Goal: Navigation & Orientation: Understand site structure

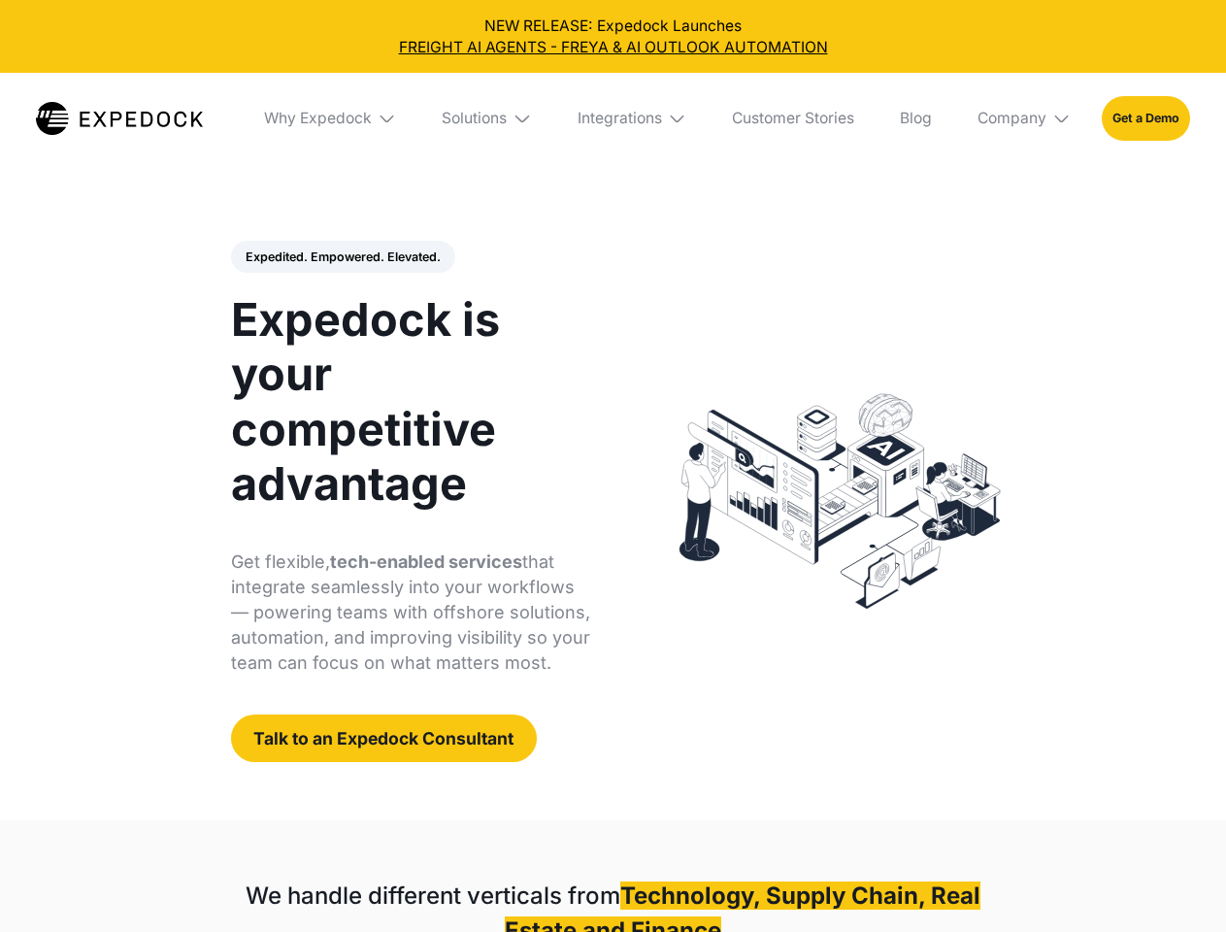
select select
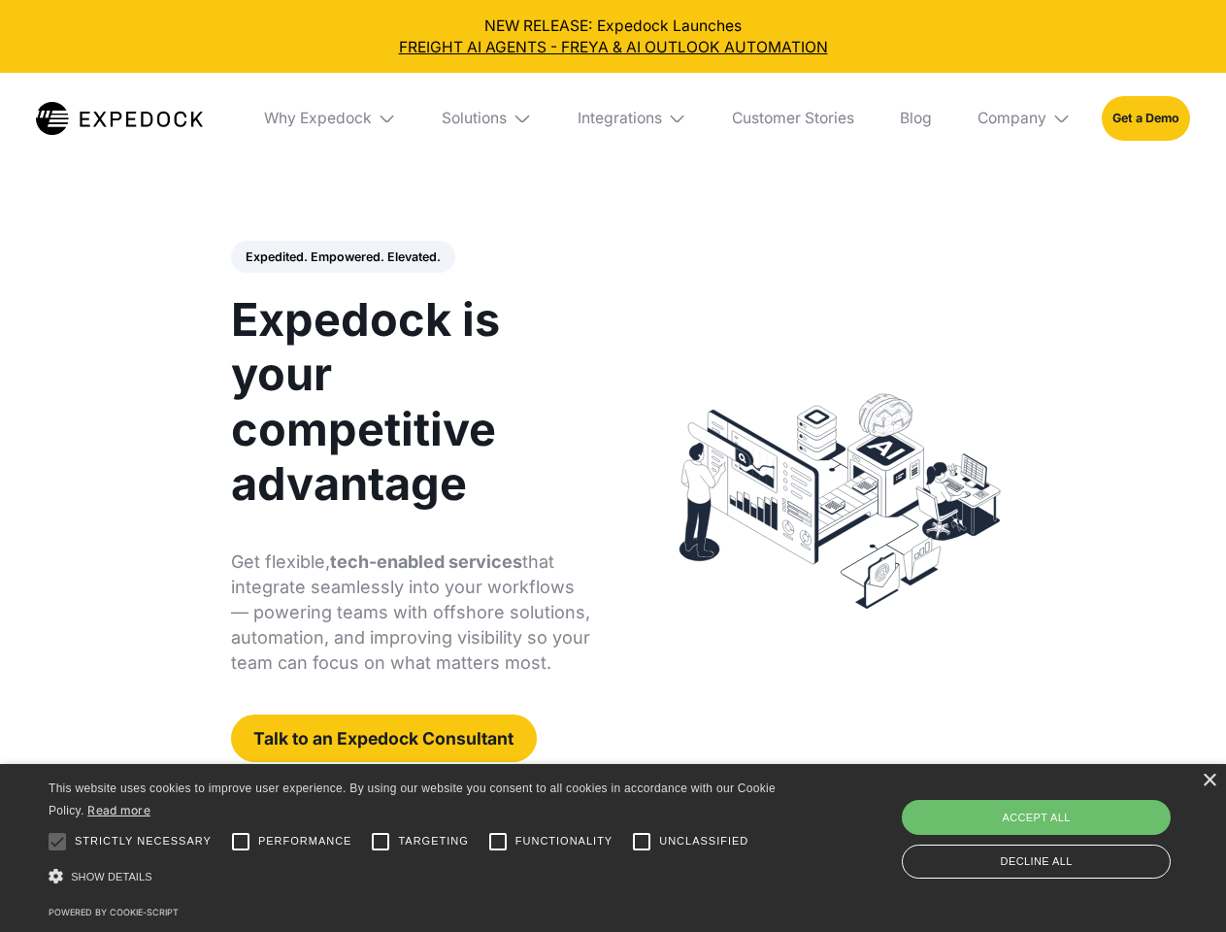
click at [612, 118] on div "Integrations" at bounding box center [619, 118] width 84 height 19
click at [331, 118] on div "Why Expedock" at bounding box center [318, 118] width 108 height 19
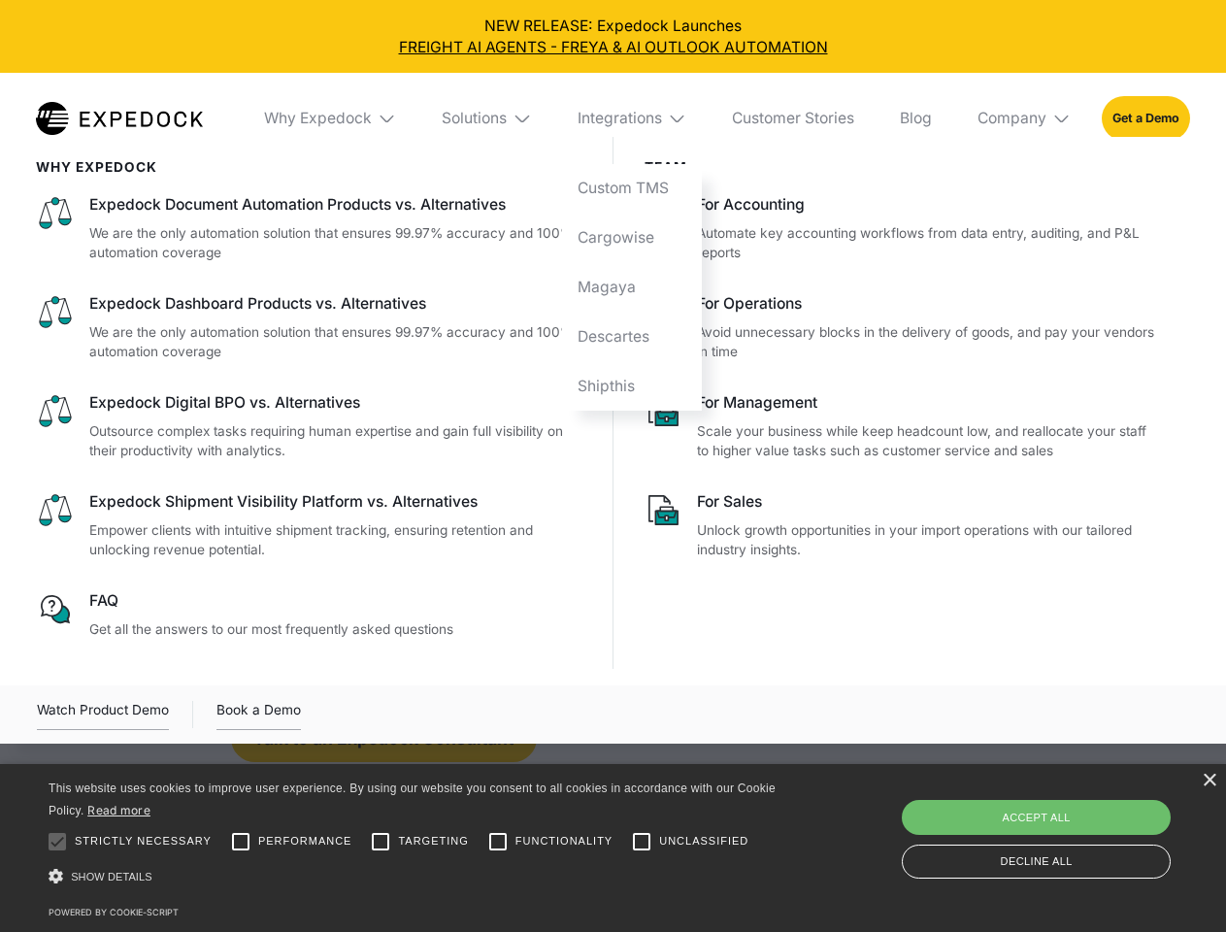
click at [488, 118] on div "Solutions" at bounding box center [474, 118] width 65 height 19
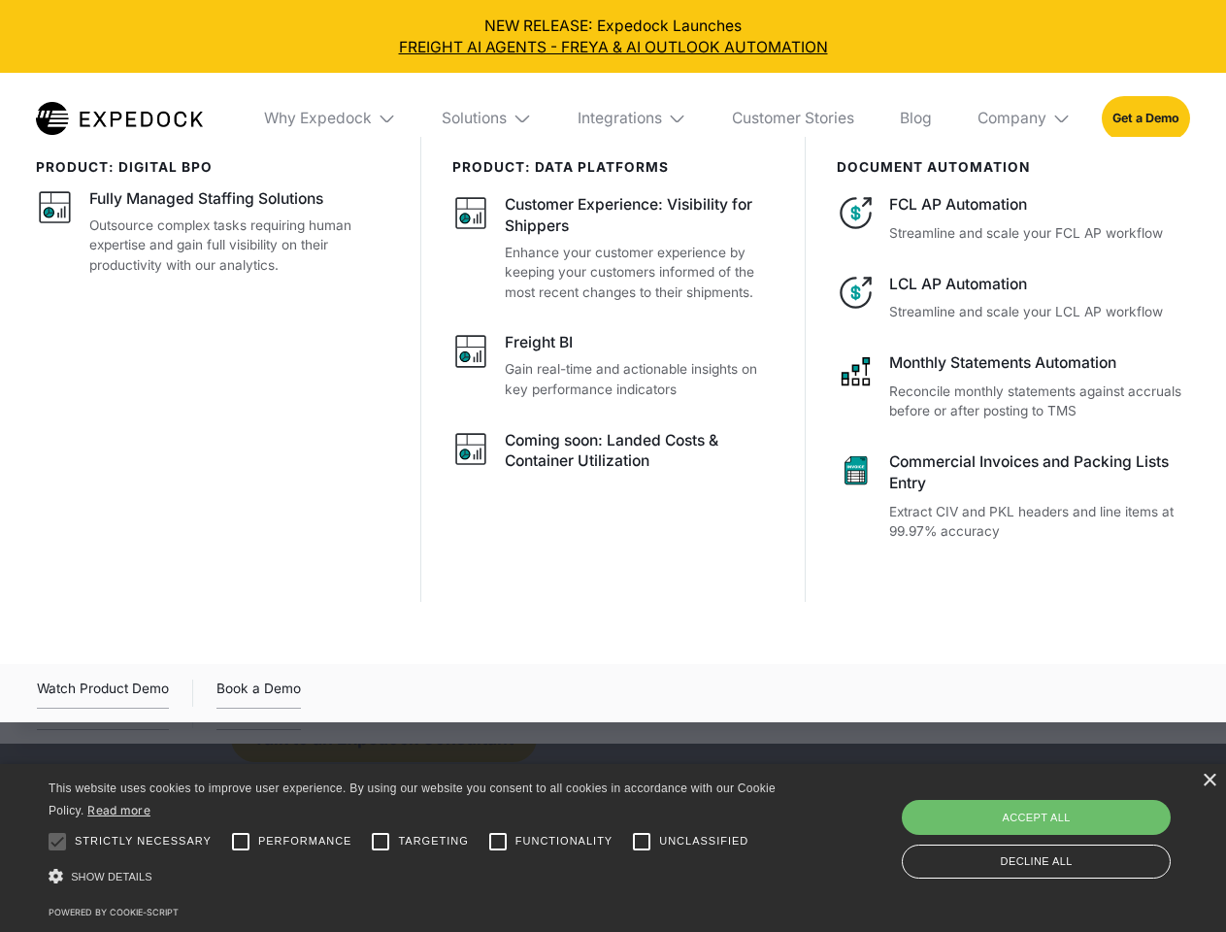
click at [633, 118] on div "Integrations" at bounding box center [619, 118] width 84 height 19
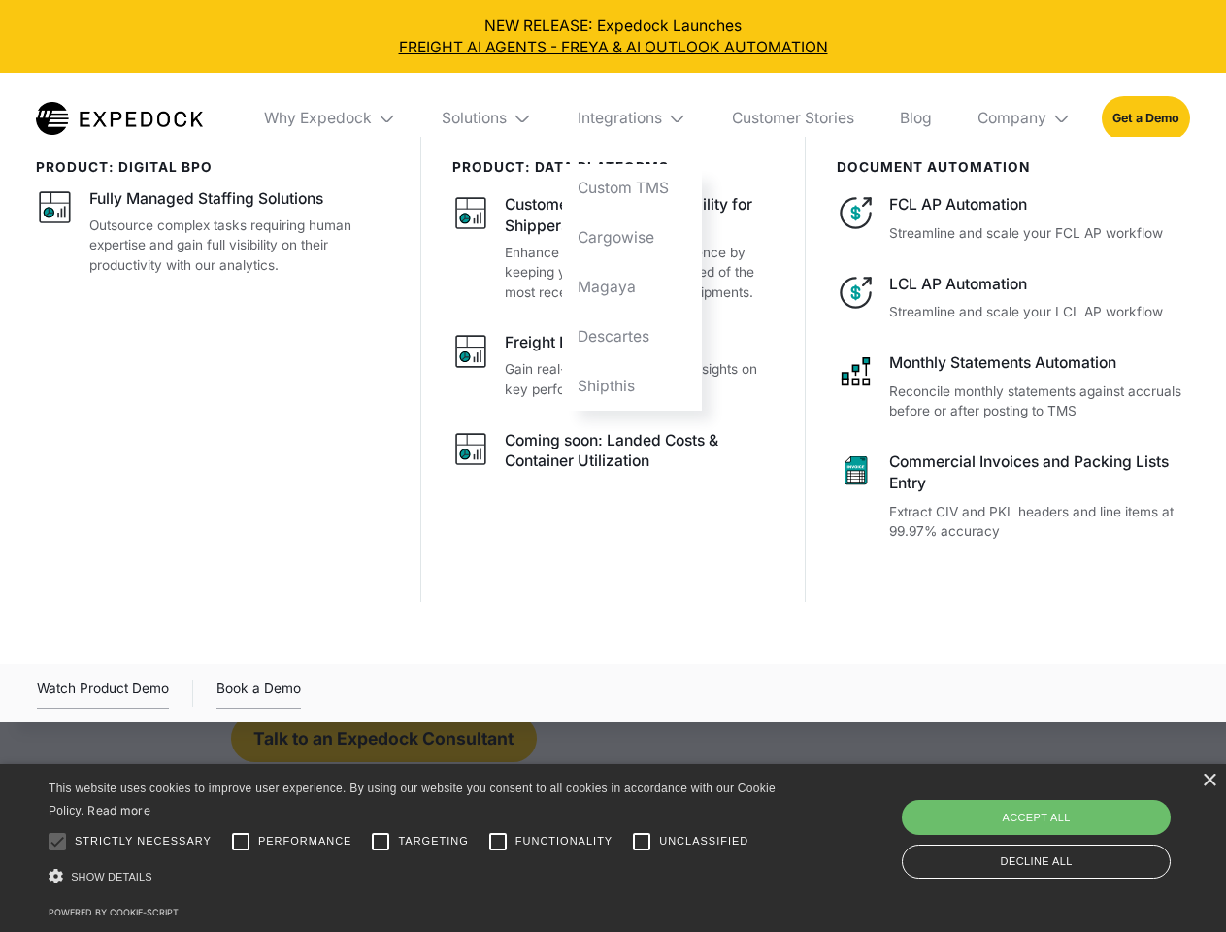
click at [1025, 118] on div "Company" at bounding box center [1011, 118] width 69 height 19
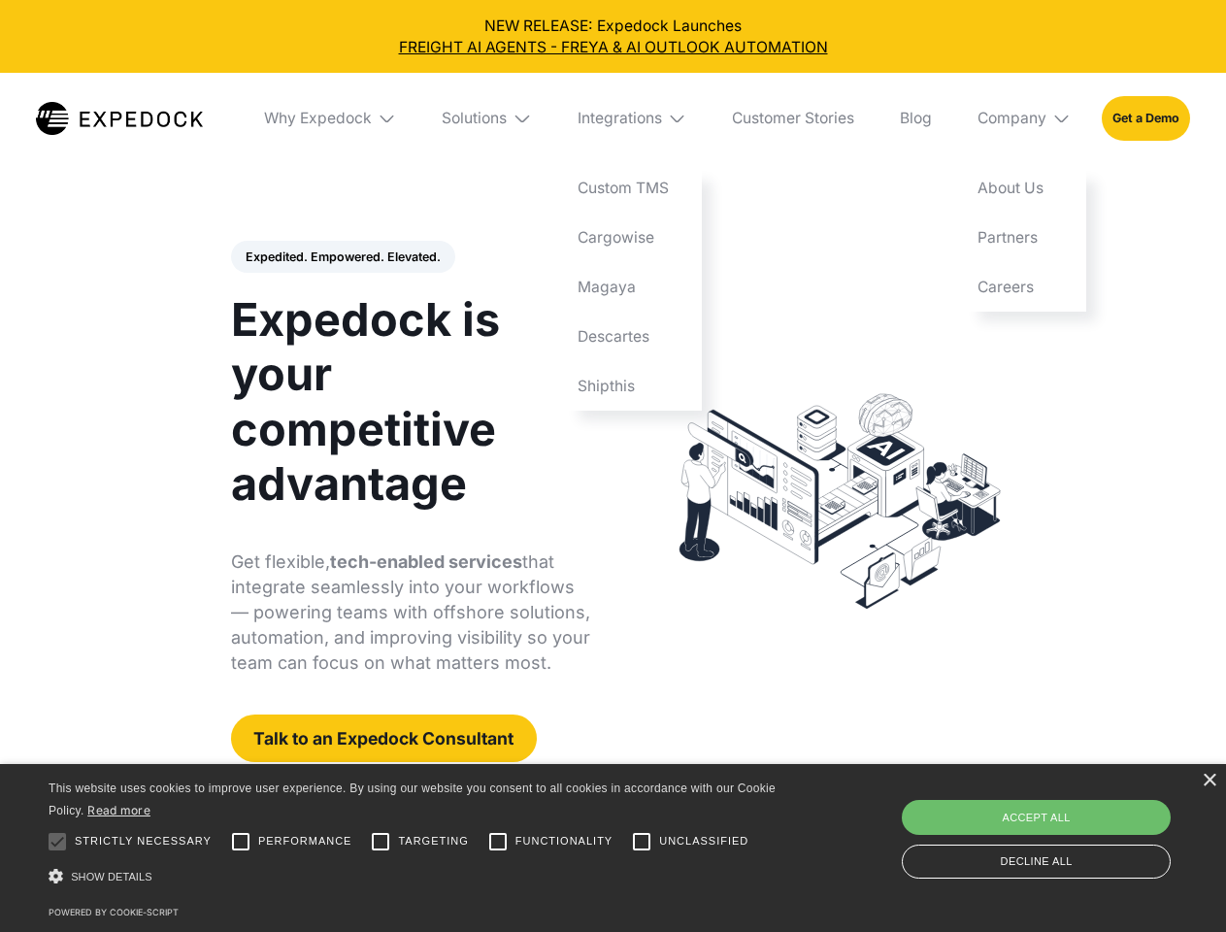
click at [342, 257] on div "Expedited. Empowered. Elevated. Automate Freight Document Extraction at 99.97% …" at bounding box center [411, 502] width 360 height 522
click at [57, 841] on div at bounding box center [57, 841] width 39 height 39
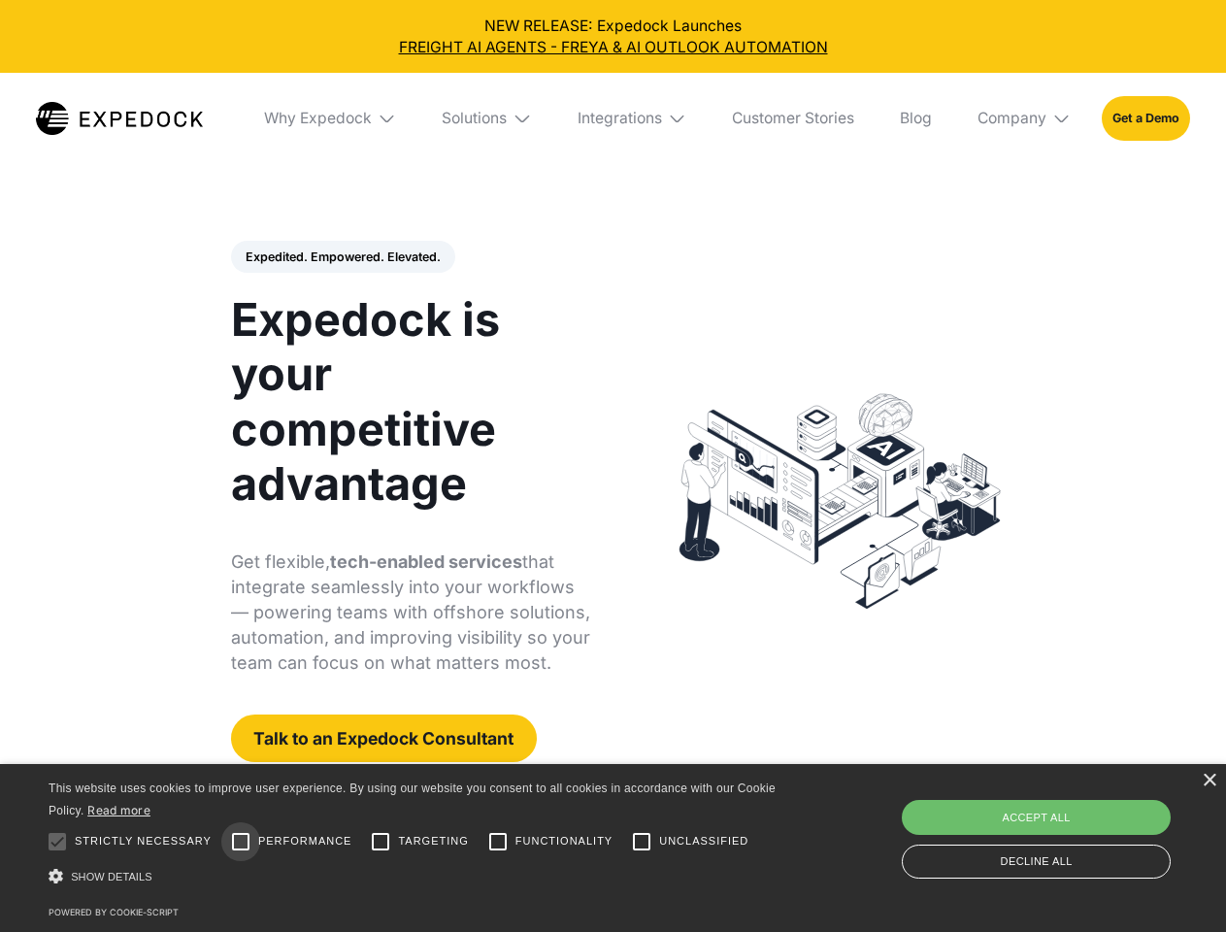
click at [241, 841] on input "Performance" at bounding box center [240, 841] width 39 height 39
checkbox input "true"
click at [380, 841] on input "Targeting" at bounding box center [380, 841] width 39 height 39
checkbox input "true"
click at [498, 841] on input "Functionality" at bounding box center [497, 841] width 39 height 39
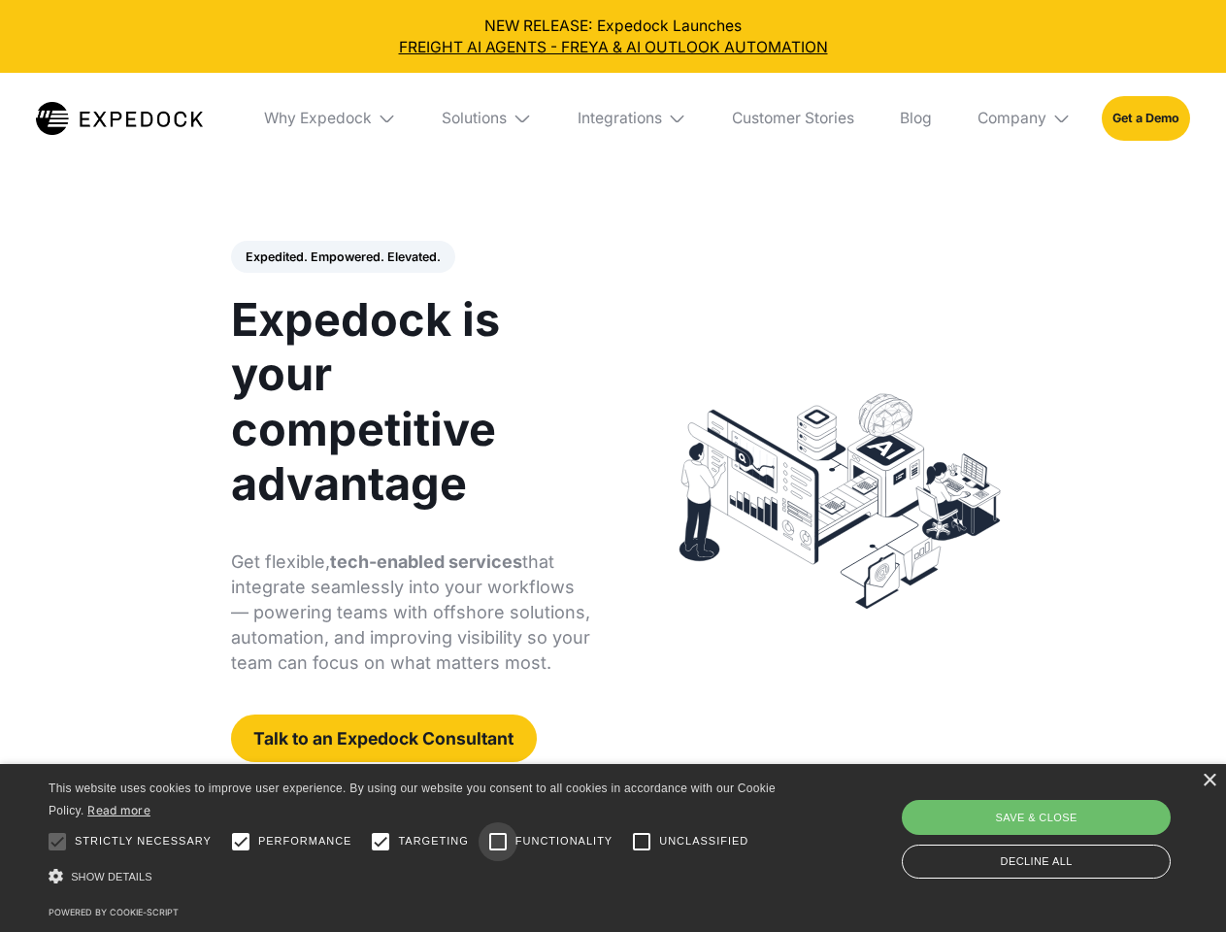
checkbox input "true"
